Goal: Transaction & Acquisition: Purchase product/service

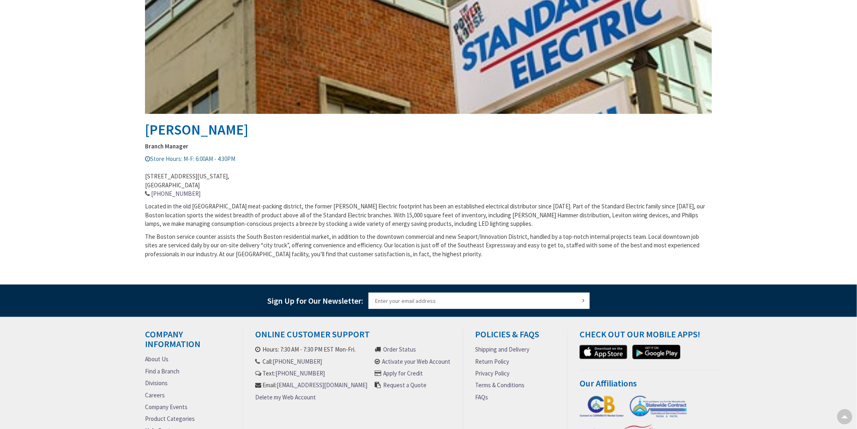
scroll to position [297, 0]
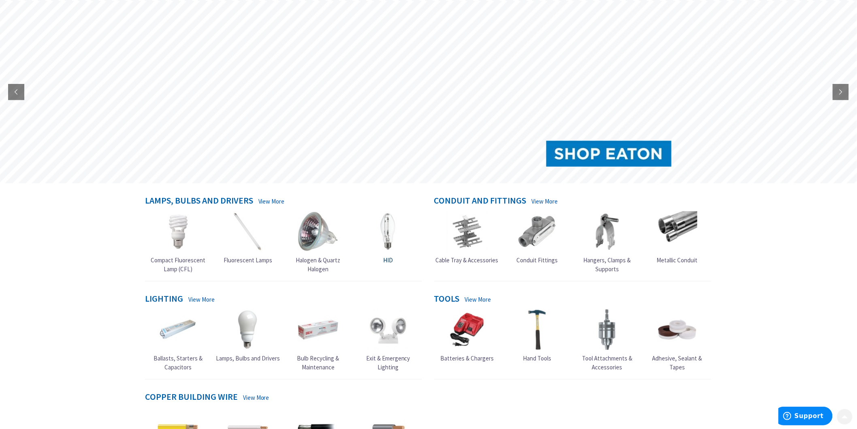
scroll to position [90, 0]
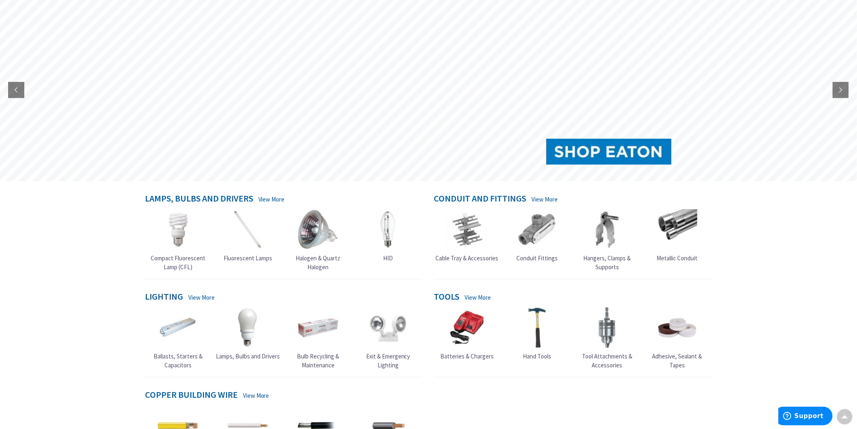
click at [609, 258] on span "Hangers, Clamps & Supports" at bounding box center [607, 262] width 47 height 16
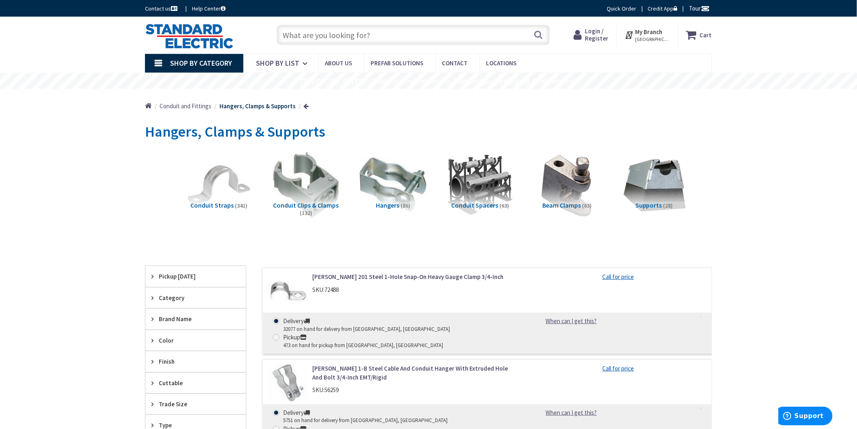
click at [315, 204] on span "Conduit Clips & Clamps" at bounding box center [306, 205] width 66 height 8
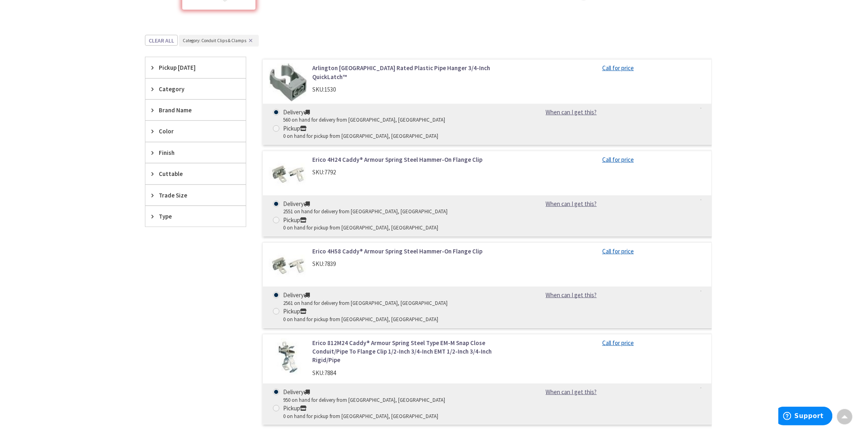
scroll to position [161, 0]
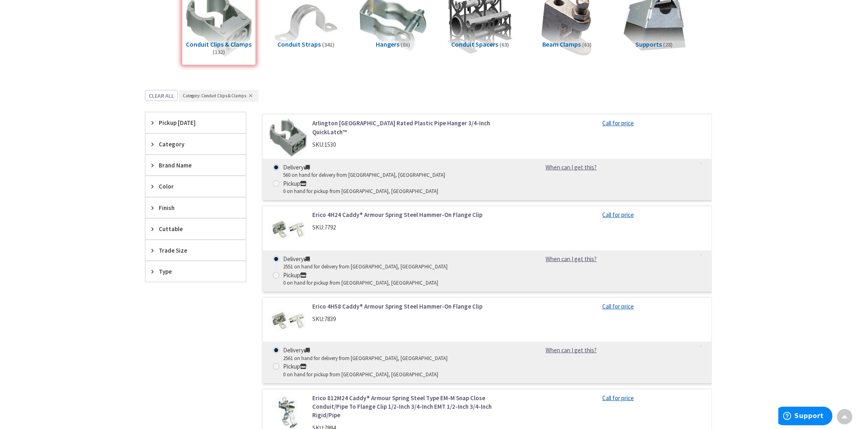
click at [155, 245] on div "Trade Size" at bounding box center [195, 250] width 100 height 21
click at [175, 307] on span "2 Inch" at bounding box center [195, 308] width 100 height 14
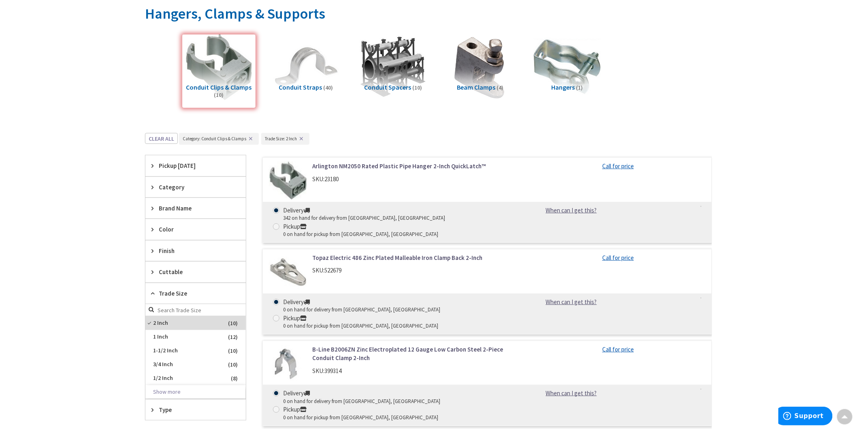
scroll to position [116, 0]
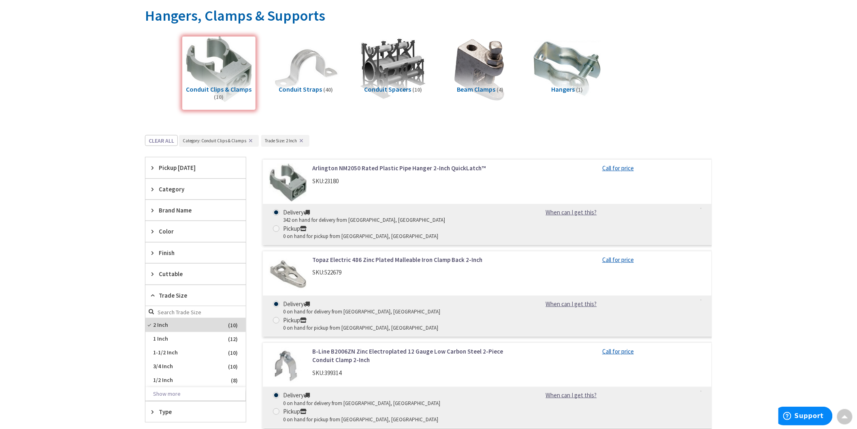
click at [299, 182] on img at bounding box center [288, 183] width 38 height 38
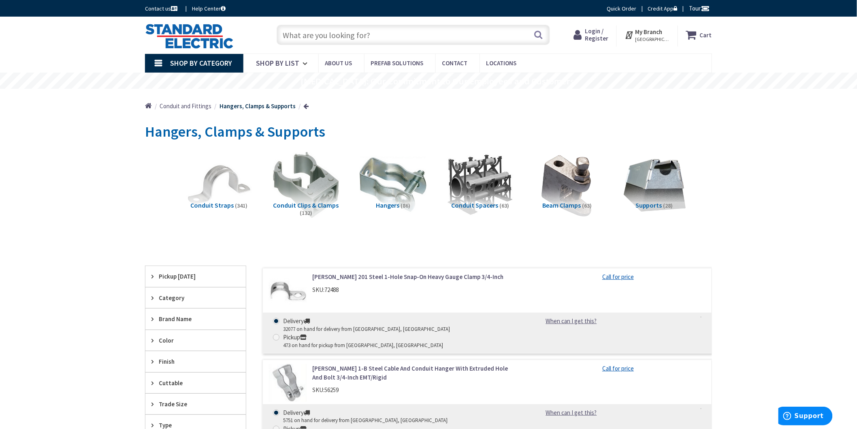
click at [373, 32] on input "text" at bounding box center [413, 35] width 273 height 20
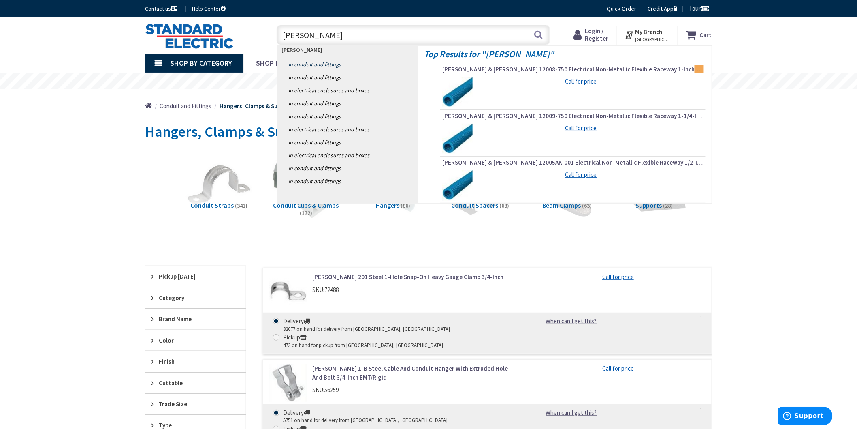
type input "carlon"
click at [323, 65] on link "in Conduit and Fittings" at bounding box center [347, 64] width 141 height 13
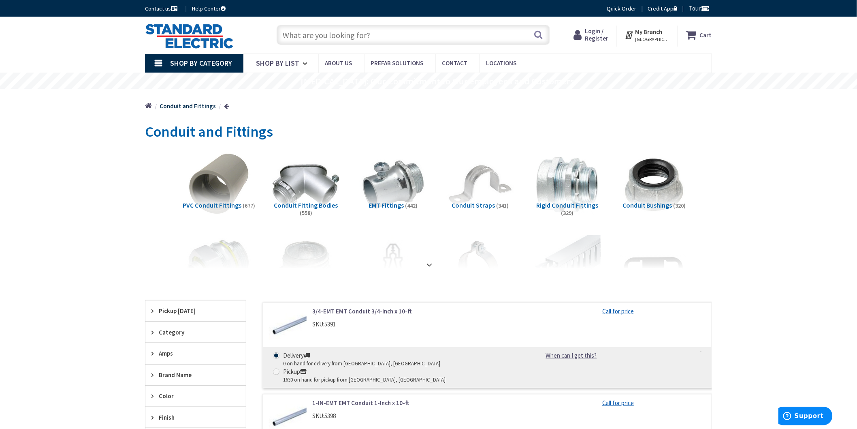
click at [217, 203] on span "PVC Conduit Fittings" at bounding box center [212, 205] width 59 height 8
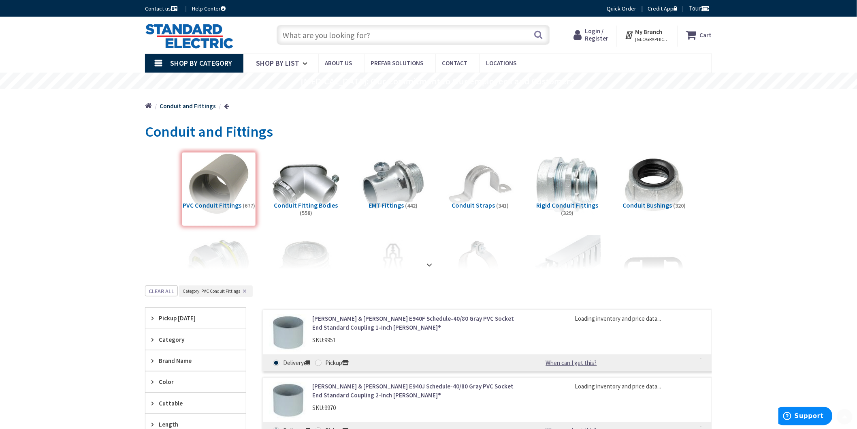
scroll to position [285, 0]
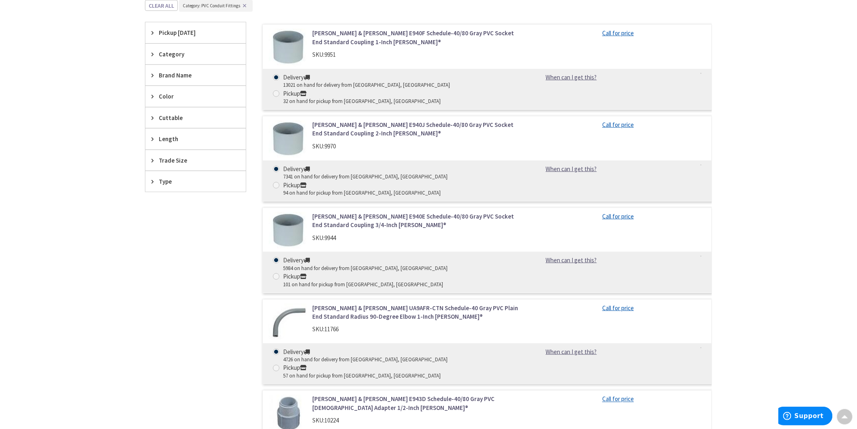
click at [166, 160] on span "Trade Size" at bounding box center [192, 160] width 66 height 9
click at [176, 215] on span "2 Inch" at bounding box center [195, 218] width 100 height 14
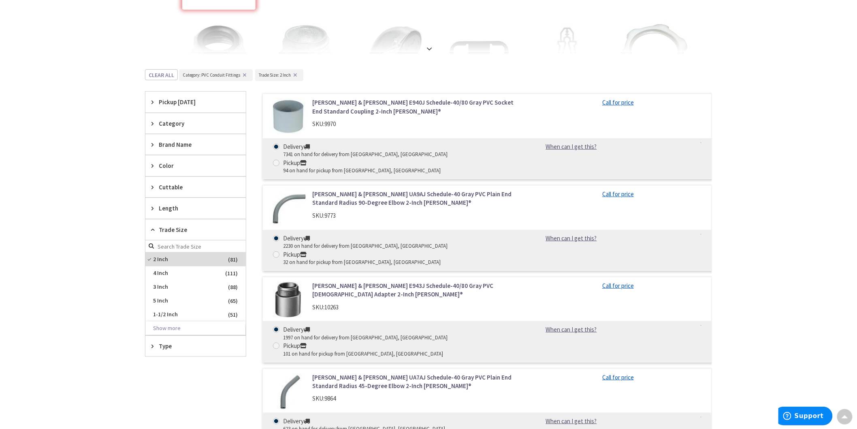
scroll to position [105, 0]
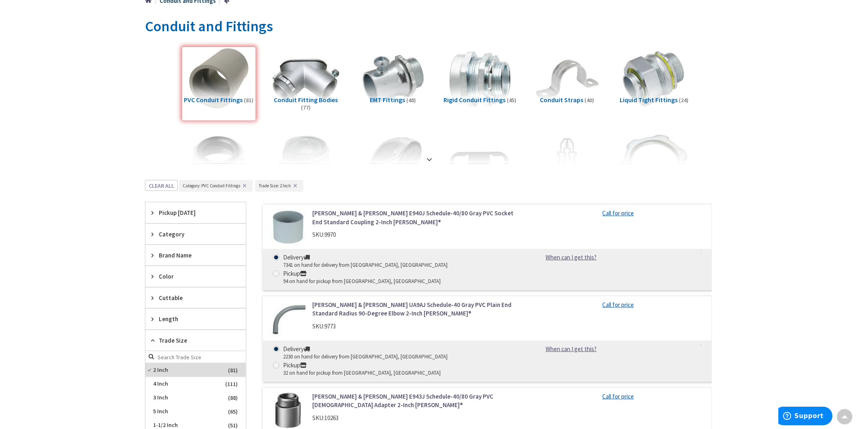
click at [156, 235] on icon at bounding box center [154, 234] width 6 height 6
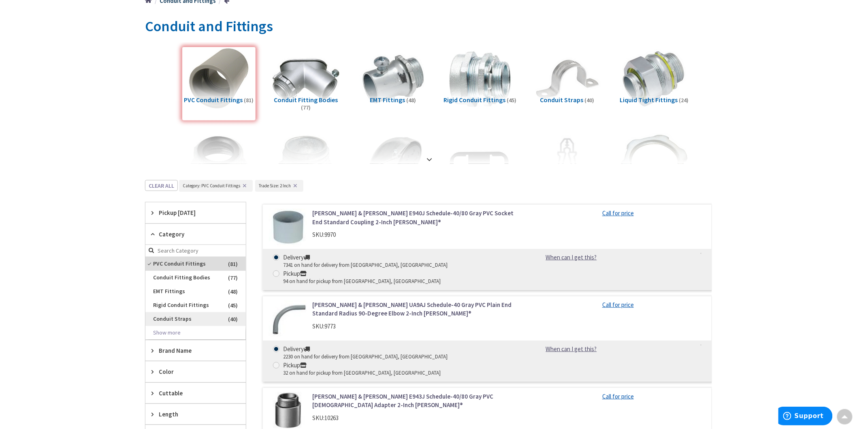
click at [180, 319] on span "Conduit Straps" at bounding box center [195, 319] width 100 height 14
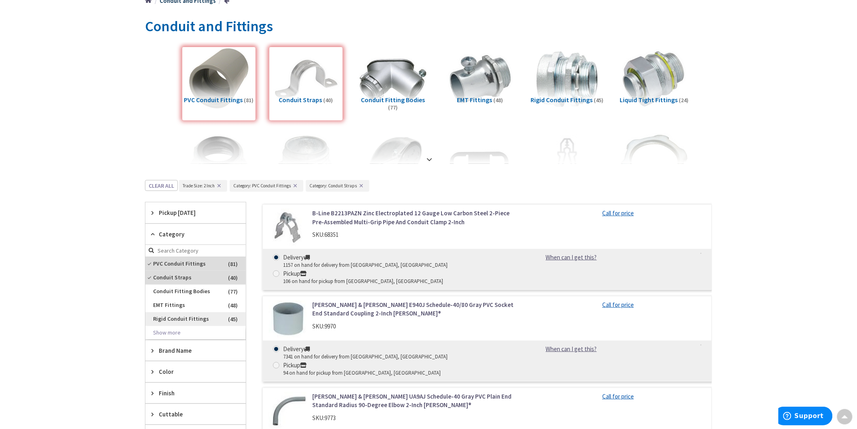
scroll to position [150, 0]
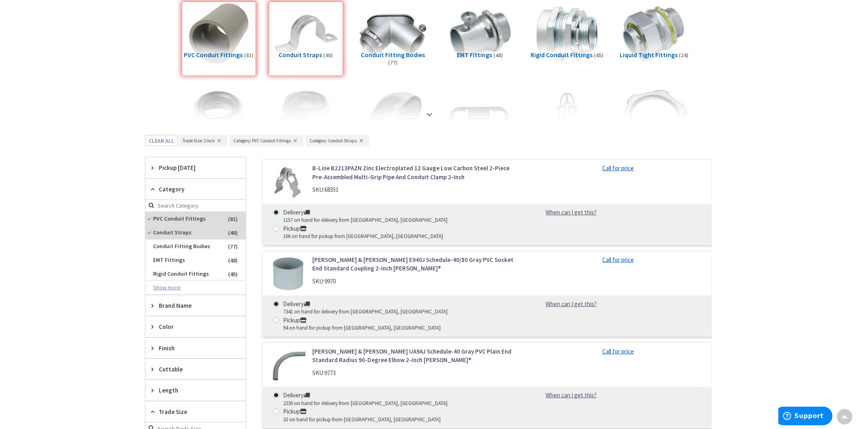
click at [173, 289] on button "Show more" at bounding box center [195, 288] width 100 height 14
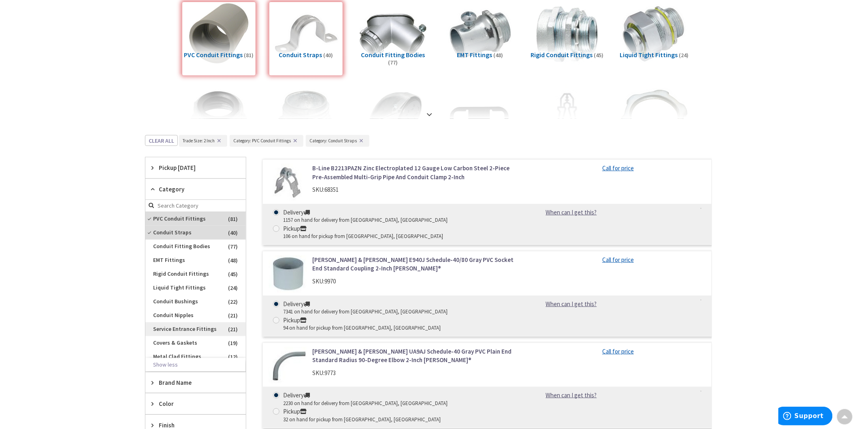
click at [178, 333] on span "Service Entrance Fittings" at bounding box center [195, 329] width 100 height 14
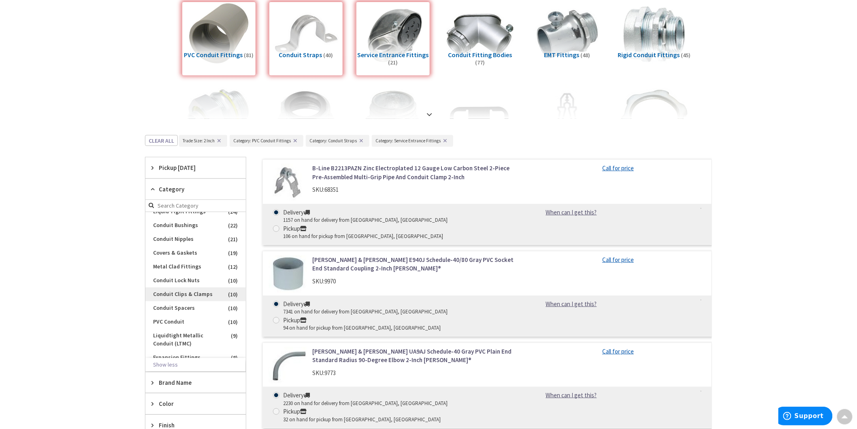
scroll to position [135, 0]
click at [190, 318] on span "Expansion Fittings" at bounding box center [195, 312] width 100 height 14
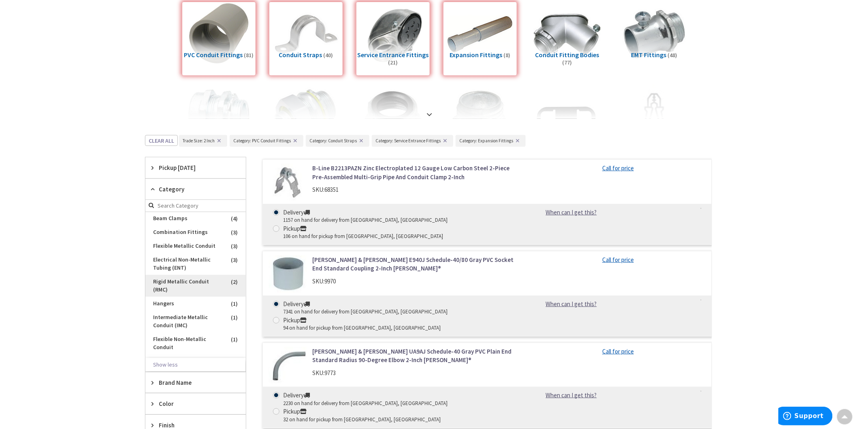
scroll to position [373, 0]
click at [188, 294] on span "Hangers" at bounding box center [195, 288] width 100 height 14
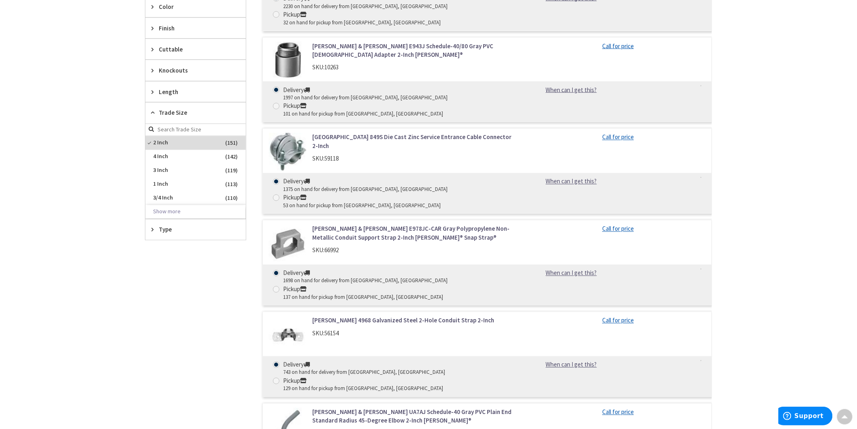
scroll to position [510, 0]
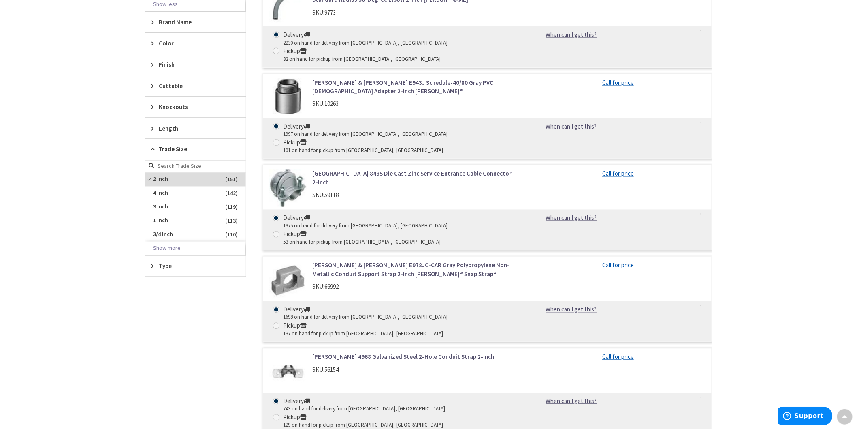
click at [286, 261] on img at bounding box center [288, 280] width 38 height 38
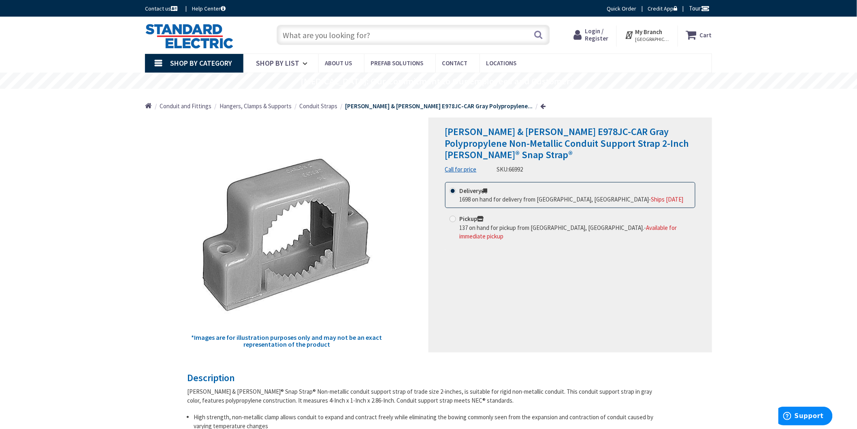
click at [653, 29] on strong "My Branch" at bounding box center [649, 32] width 27 height 8
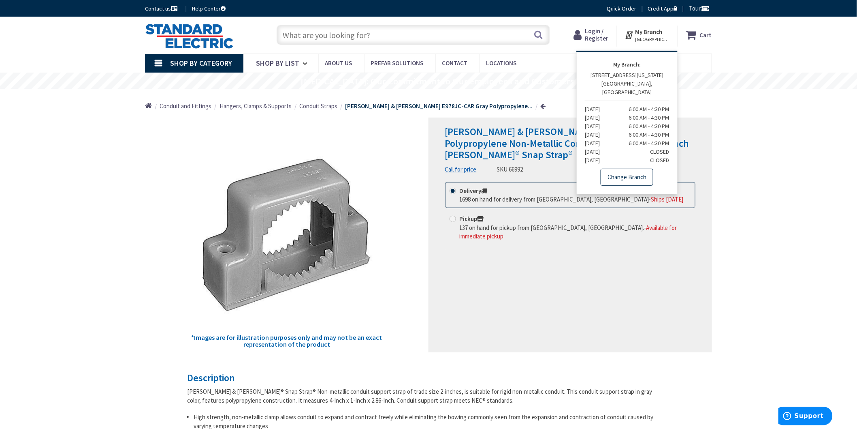
click at [629, 169] on link "Change Branch" at bounding box center [627, 177] width 53 height 17
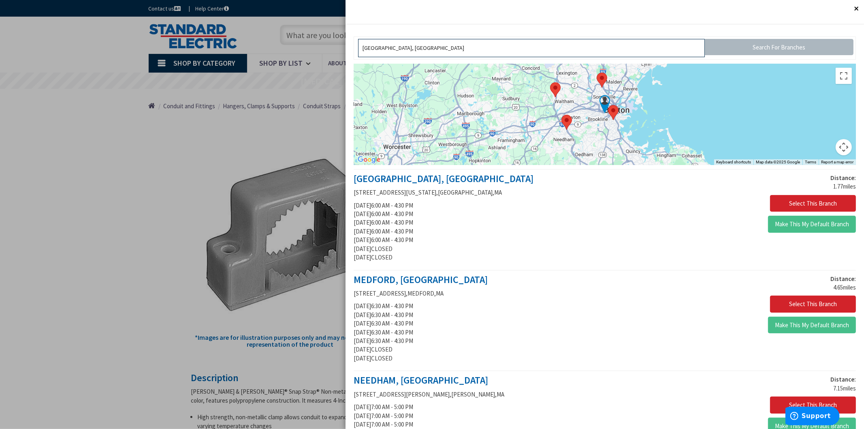
drag, startPoint x: 447, startPoint y: 53, endPoint x: 309, endPoint y: 46, distance: 137.9
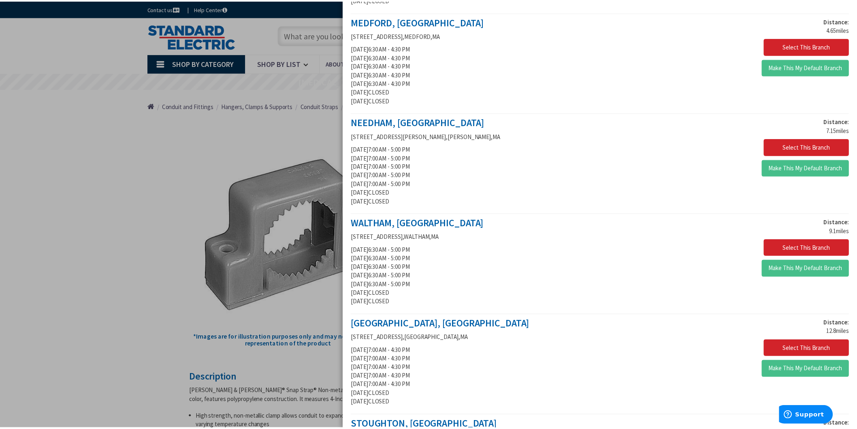
scroll to position [257, 0]
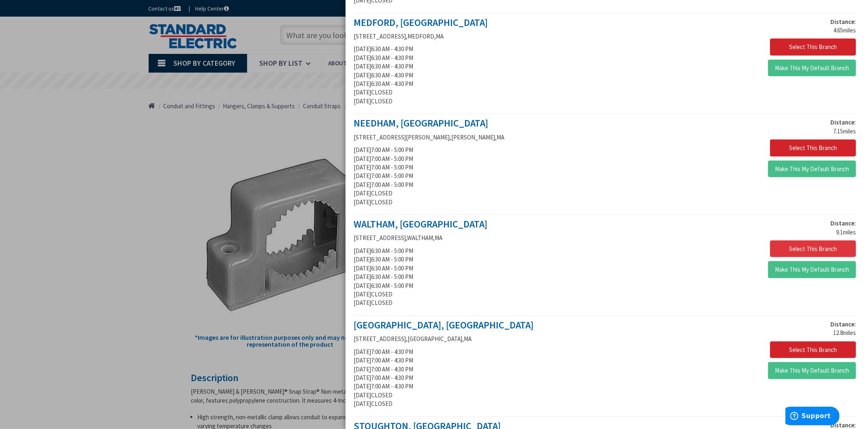
type input "wilmington"
click at [790, 252] on button "Select This Branch" at bounding box center [813, 248] width 86 height 17
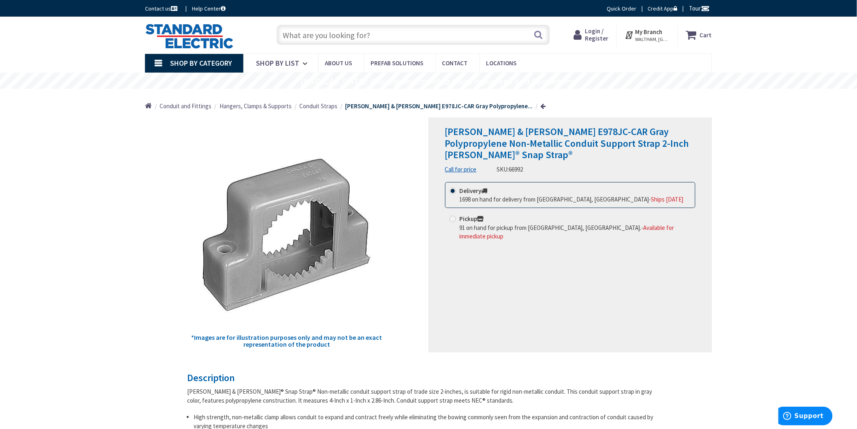
click at [484, 224] on span "91 on hand for pickup from [GEOGRAPHIC_DATA], [GEOGRAPHIC_DATA]." at bounding box center [551, 228] width 182 height 8
click at [457, 216] on input "Pickup 91 on hand for pickup from [GEOGRAPHIC_DATA], [GEOGRAPHIC_DATA]. - Avail…" at bounding box center [454, 218] width 5 height 5
radio input "true"
click at [658, 32] on strong "My Branch" at bounding box center [649, 32] width 27 height 8
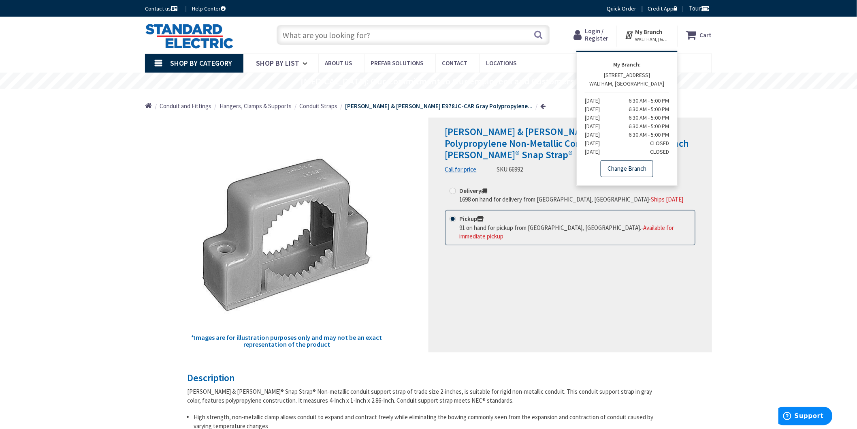
click at [635, 167] on link "Change Branch" at bounding box center [627, 168] width 53 height 17
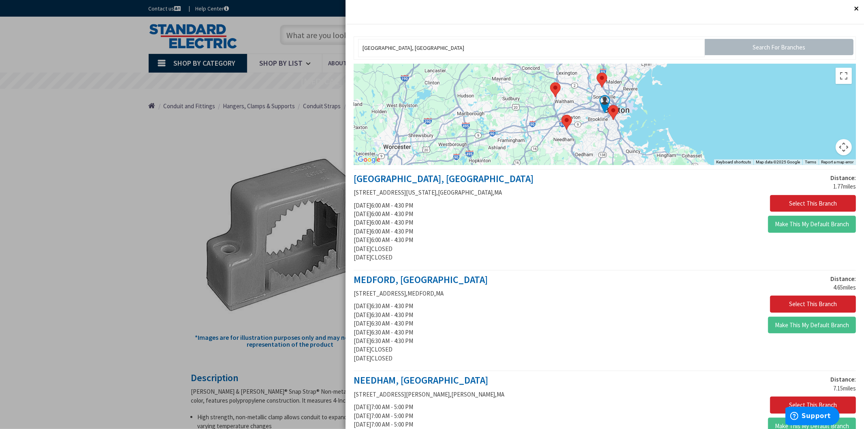
click at [92, 111] on div at bounding box center [432, 214] width 864 height 429
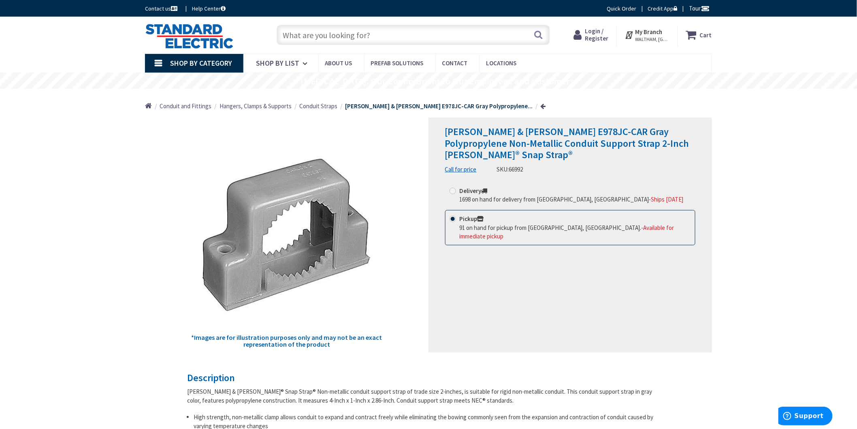
click at [659, 36] on span "WALTHAM, MA" at bounding box center [653, 39] width 34 height 6
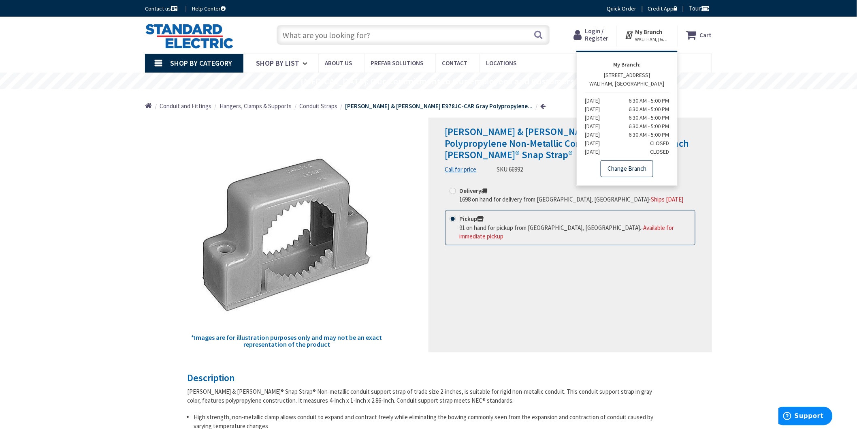
click at [628, 167] on link "Change Branch" at bounding box center [627, 168] width 53 height 17
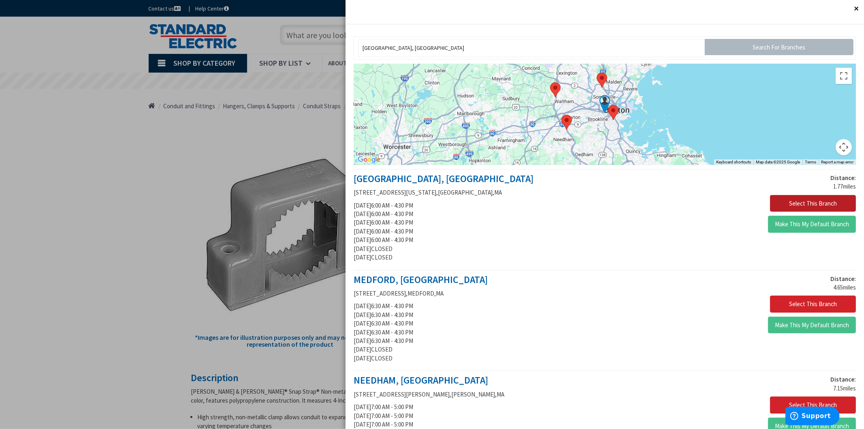
click at [800, 200] on button "Select This Branch" at bounding box center [813, 203] width 86 height 17
